Goal: Transaction & Acquisition: Book appointment/travel/reservation

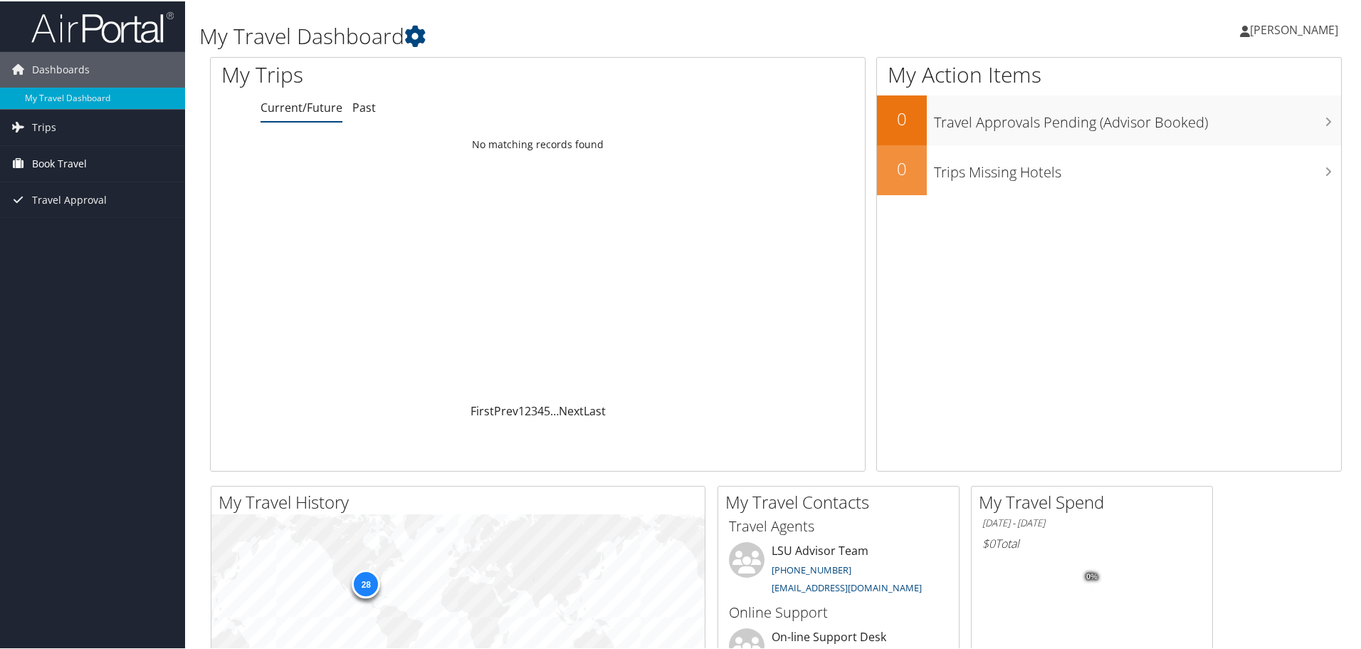
click at [74, 167] on span "Book Travel" at bounding box center [59, 163] width 55 height 36
click at [97, 208] on link "Book/Manage Online Trips" at bounding box center [92, 211] width 185 height 21
